Goal: Navigation & Orientation: Find specific page/section

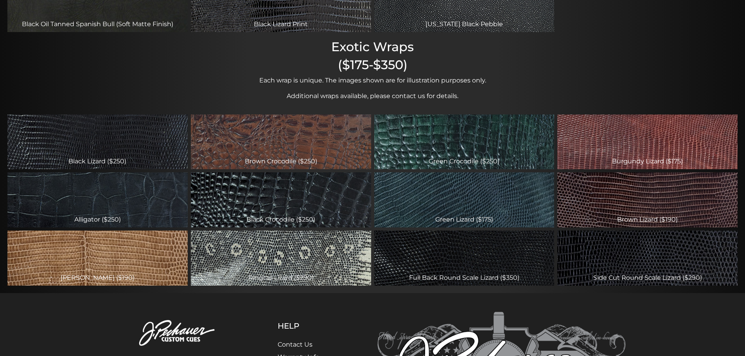
scroll to position [274, 0]
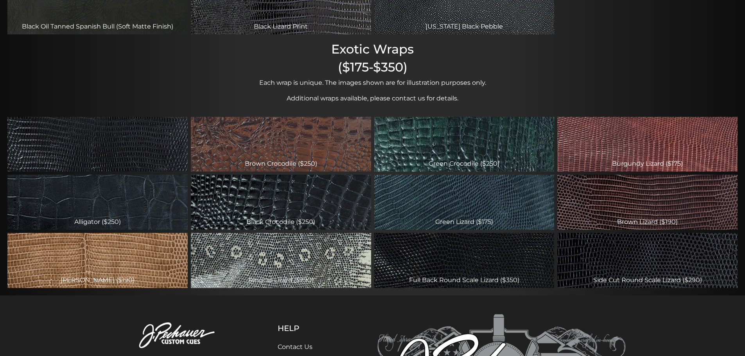
click at [156, 157] on div "Black Lizard ($250)" at bounding box center [97, 144] width 180 height 55
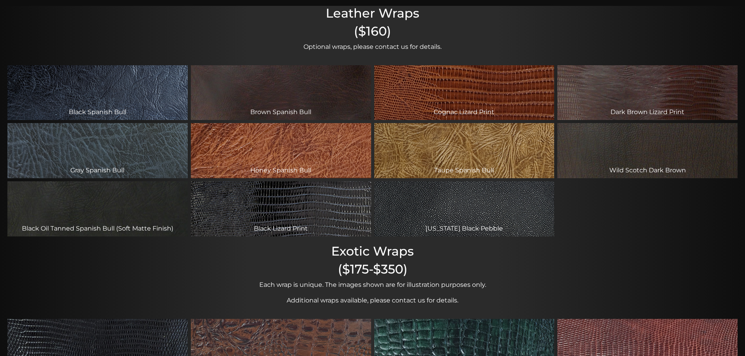
scroll to position [69, 0]
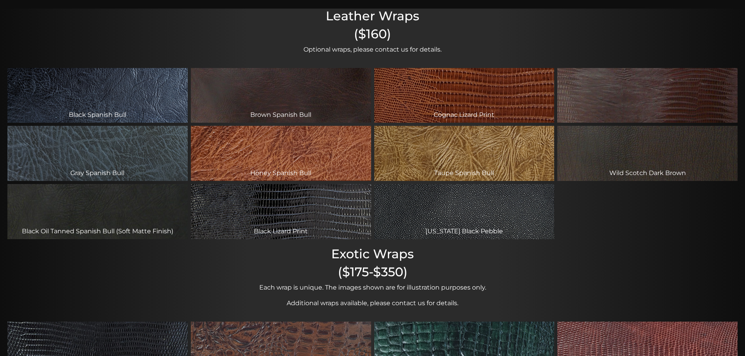
click at [605, 97] on div "Dark Brown Lizard Print" at bounding box center [648, 95] width 180 height 55
click at [668, 107] on div "Dark Brown Lizard Print" at bounding box center [648, 95] width 180 height 55
click at [644, 115] on div "Dark Brown Lizard Print" at bounding box center [648, 95] width 180 height 55
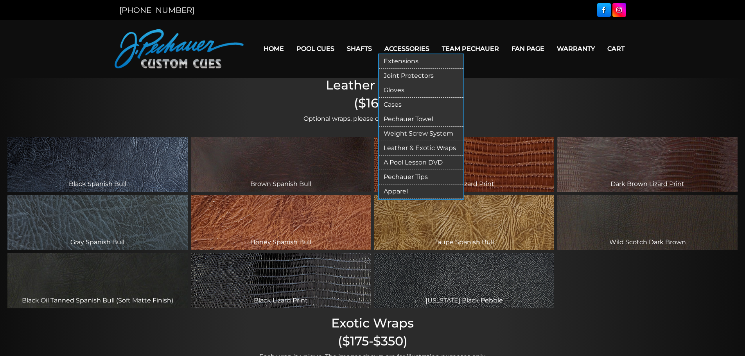
click at [432, 147] on link "Leather & Exotic Wraps" at bounding box center [421, 148] width 85 height 14
click at [416, 178] on link "Pechauer Tips" at bounding box center [421, 177] width 85 height 14
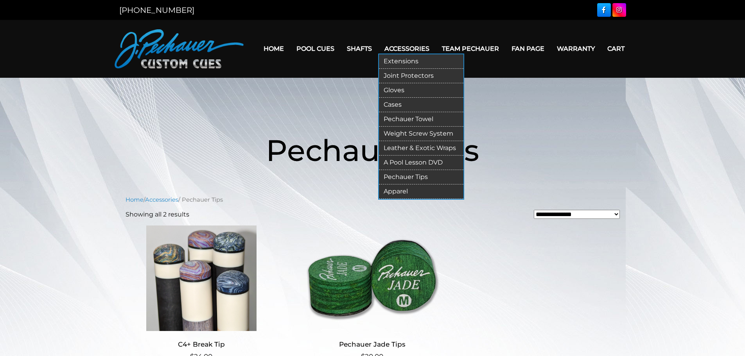
click at [396, 106] on link "Cases" at bounding box center [421, 105] width 85 height 14
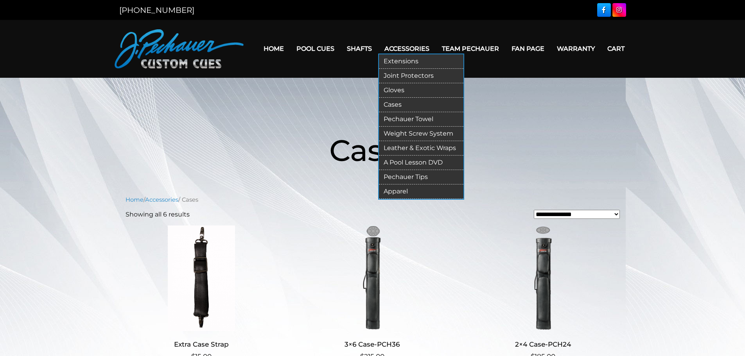
click at [408, 75] on link "Joint Protectors" at bounding box center [421, 76] width 85 height 14
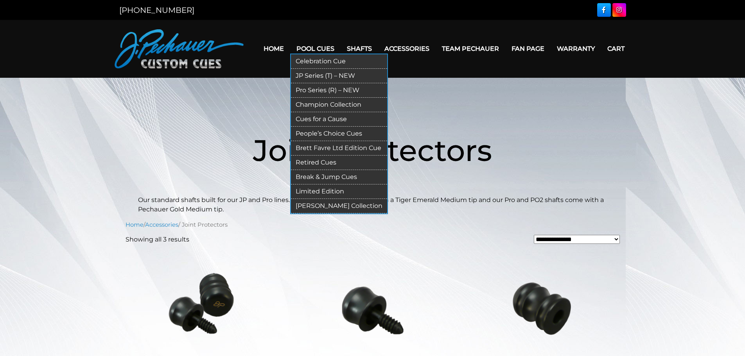
click at [331, 177] on link "Break & Jump Cues" at bounding box center [339, 177] width 96 height 14
